Goal: Task Accomplishment & Management: Use online tool/utility

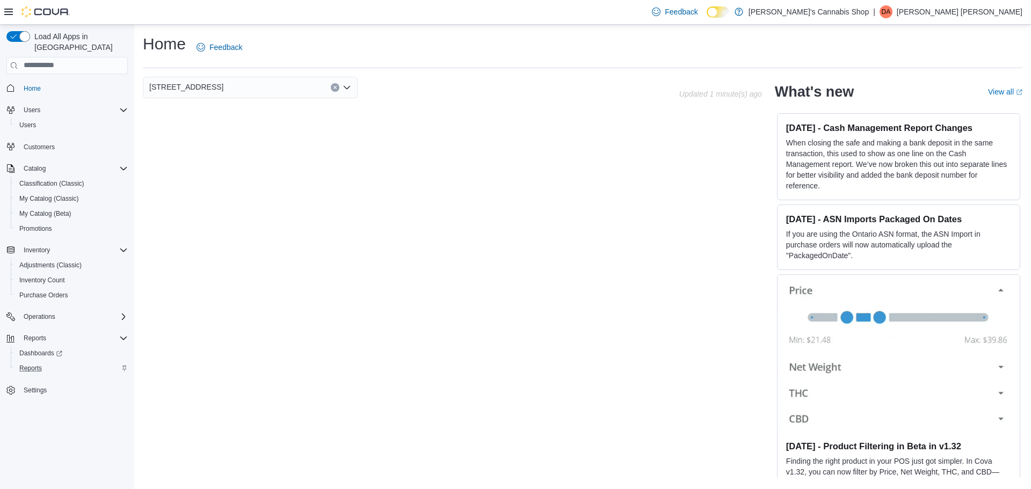
click at [47, 362] on div "Reports" at bounding box center [71, 368] width 113 height 13
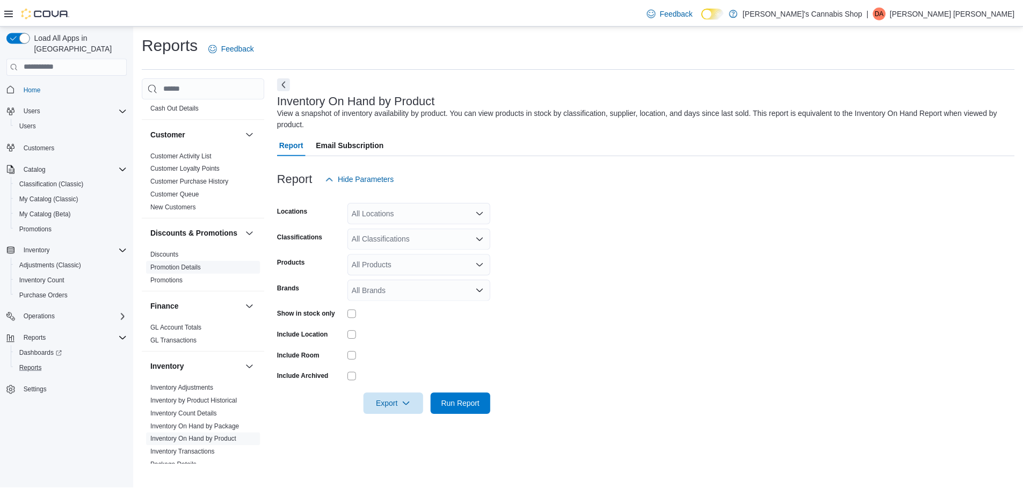
scroll to position [107, 0]
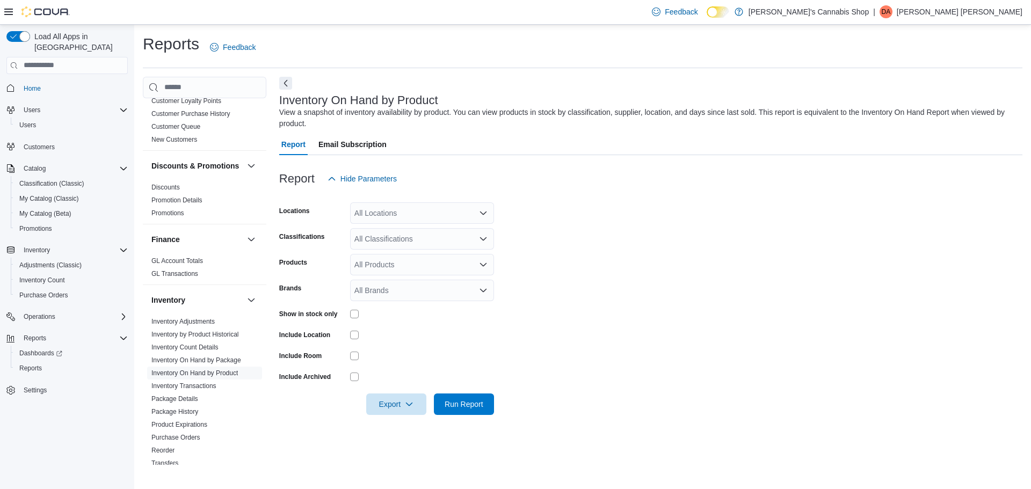
click at [416, 210] on div "All Locations" at bounding box center [422, 212] width 144 height 21
click at [390, 247] on span "[STREET_ADDRESS]" at bounding box center [410, 247] width 74 height 11
click at [503, 326] on form "Locations [STREET_ADDRESS] Combo box. Selected. [STREET_ADDRESS] Press Backspac…" at bounding box center [650, 301] width 743 height 225
click at [406, 235] on div "All Classifications" at bounding box center [422, 238] width 144 height 21
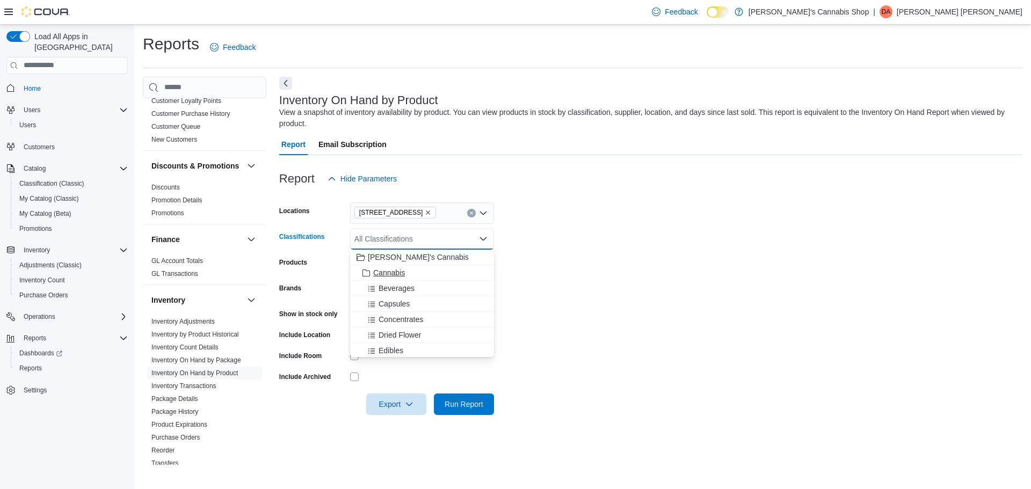
click at [390, 274] on span "Cannabis" at bounding box center [389, 272] width 32 height 11
click at [776, 309] on form "Locations [STREET_ADDRESS] Classifications Cannabis Combo box. Selected. Cannab…" at bounding box center [650, 301] width 743 height 225
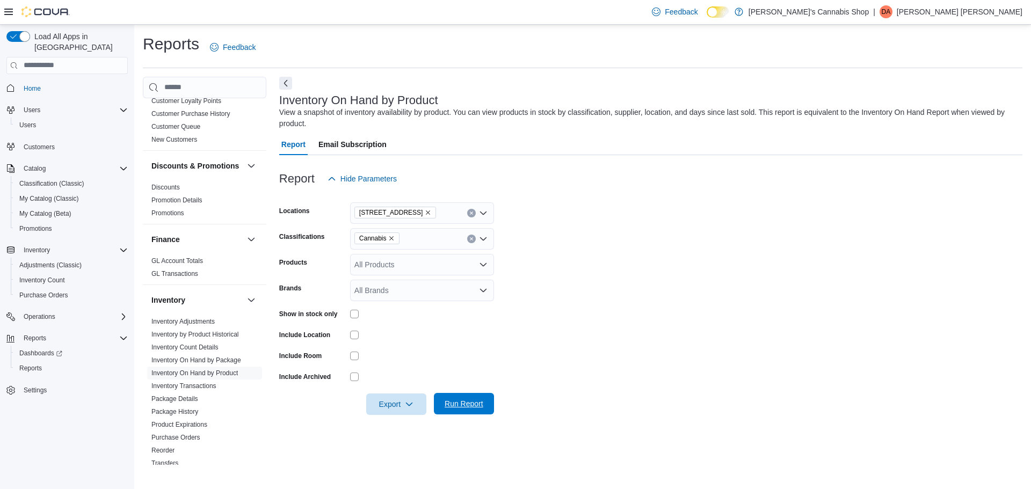
click at [471, 403] on span "Run Report" at bounding box center [463, 403] width 39 height 11
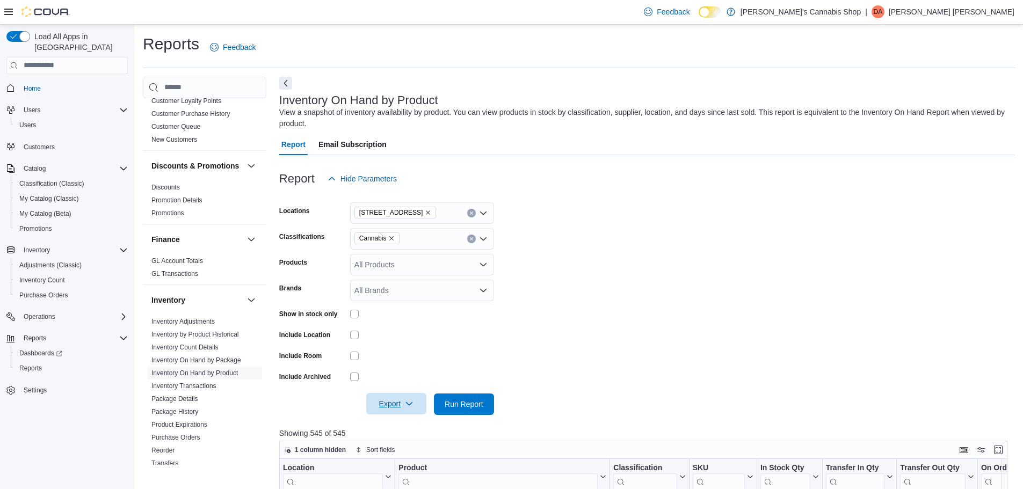
click at [383, 396] on span "Export" at bounding box center [396, 403] width 47 height 21
click at [410, 340] on span "Export to Excel" at bounding box center [398, 339] width 48 height 9
